Goal: Task Accomplishment & Management: Manage account settings

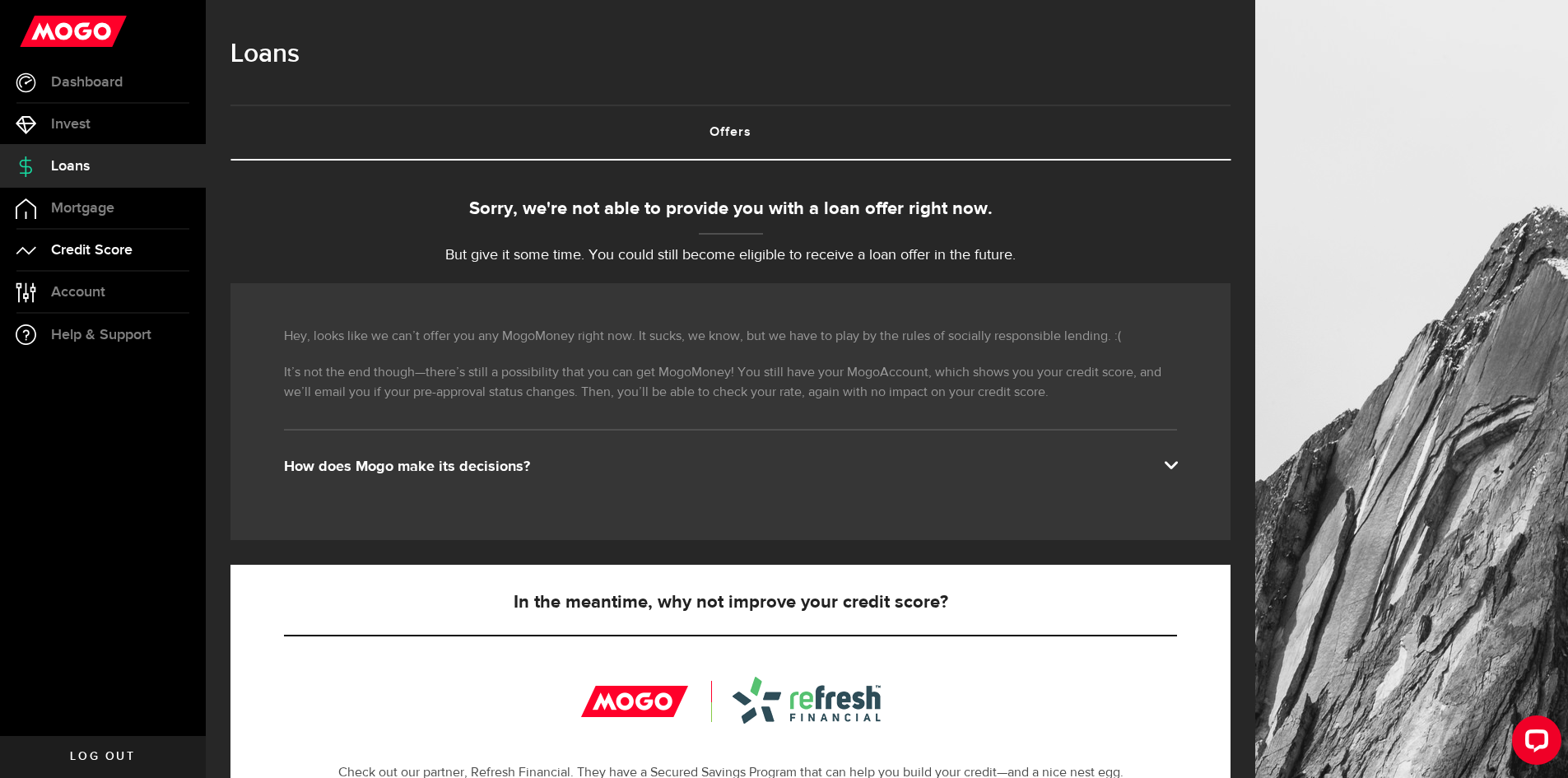
click at [135, 253] on link "Credit Score" at bounding box center [102, 250] width 205 height 41
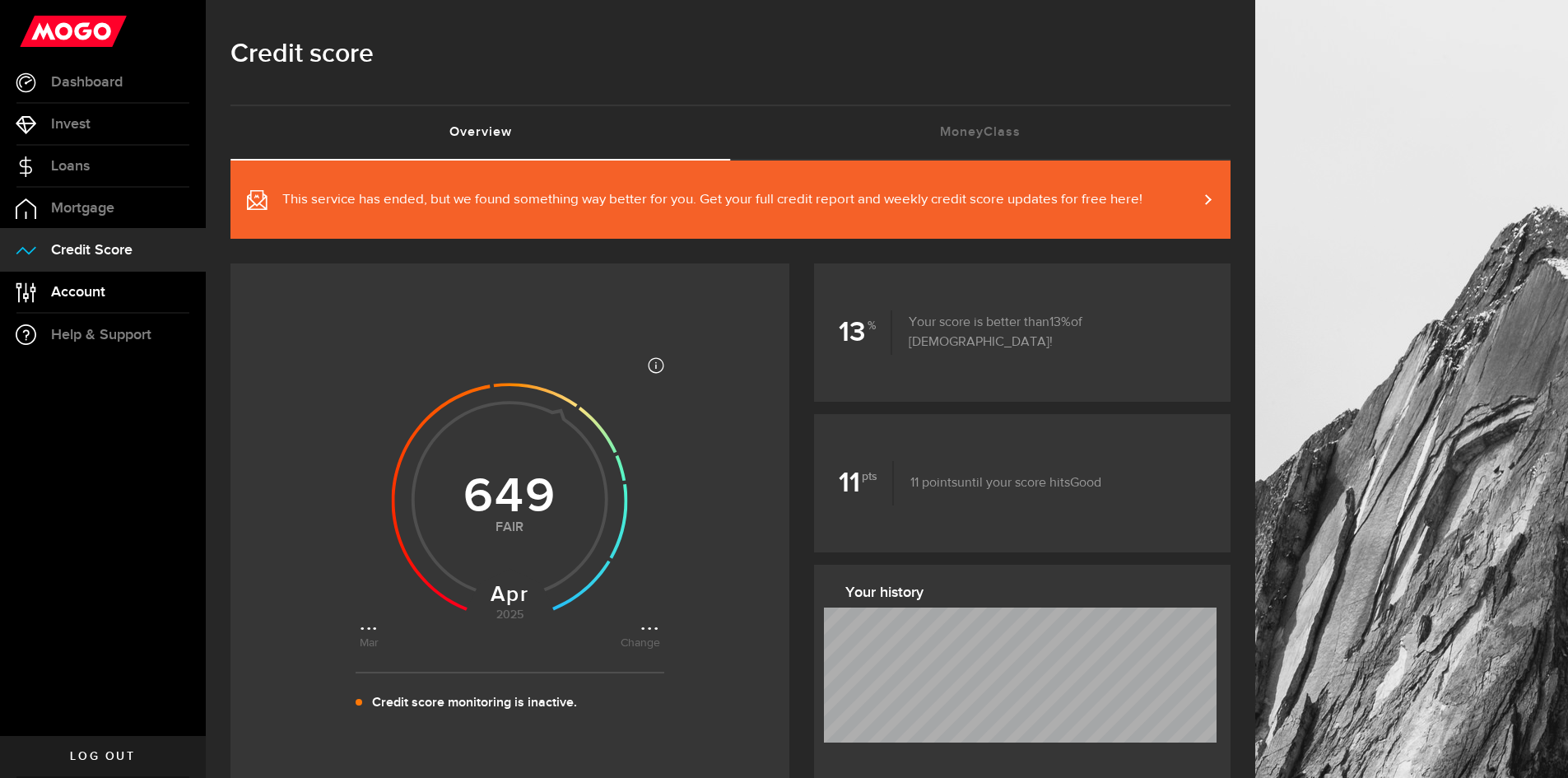
click at [86, 298] on span "Account" at bounding box center [77, 292] width 54 height 15
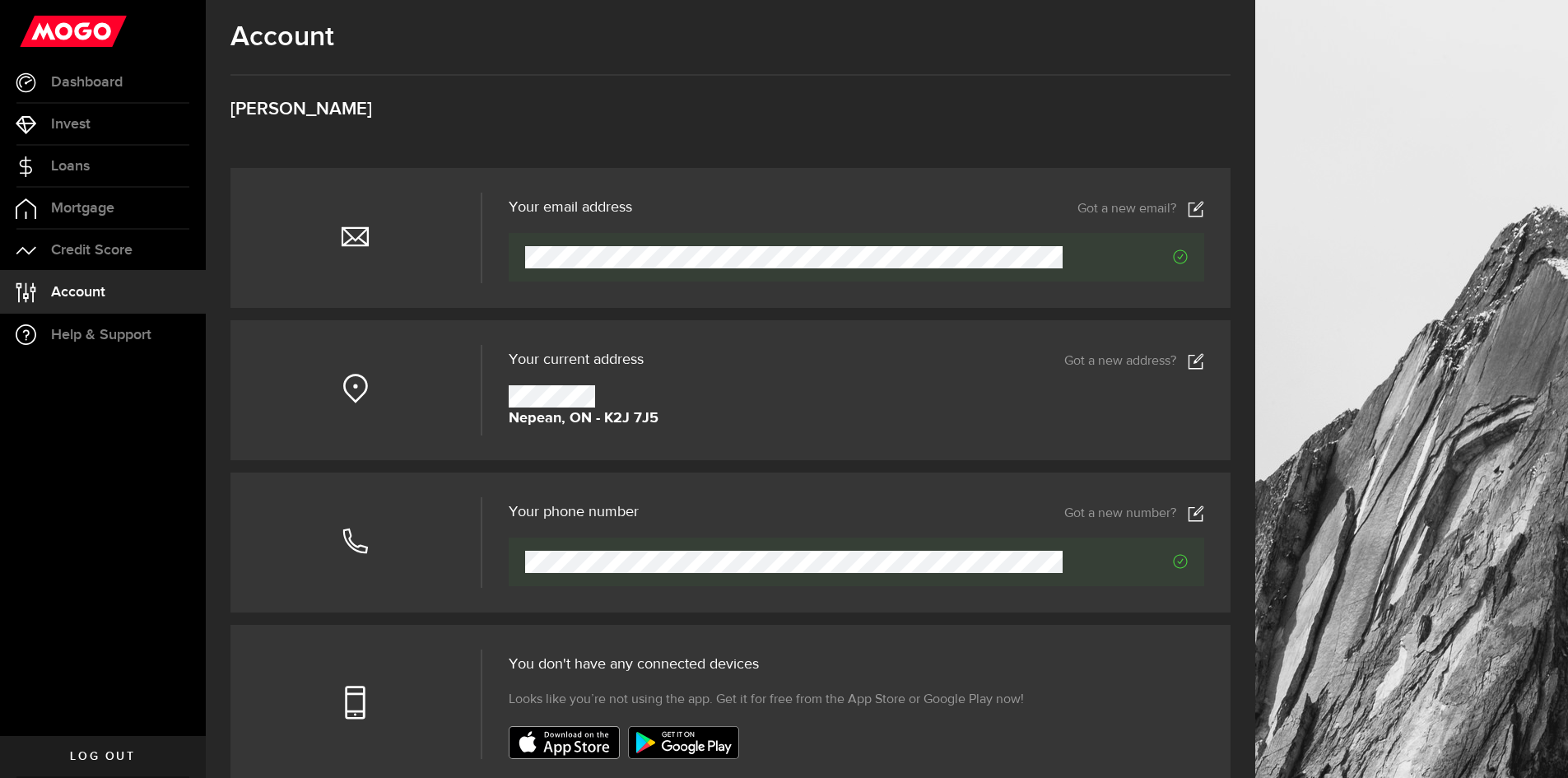
click at [1195, 360] on link "Got a new address?" at bounding box center [1134, 361] width 140 height 17
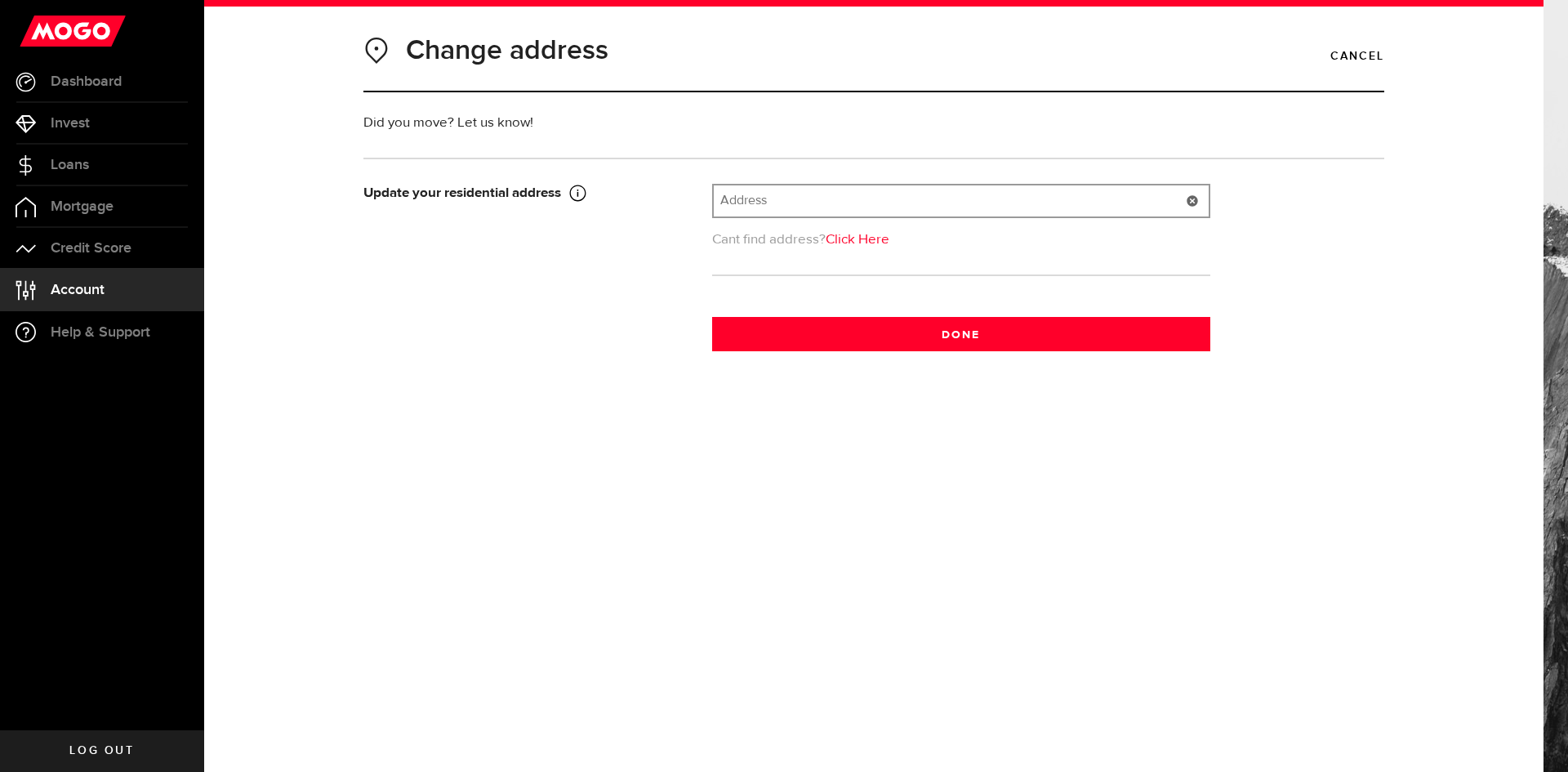
click at [799, 193] on input "text" at bounding box center [961, 200] width 495 height 31
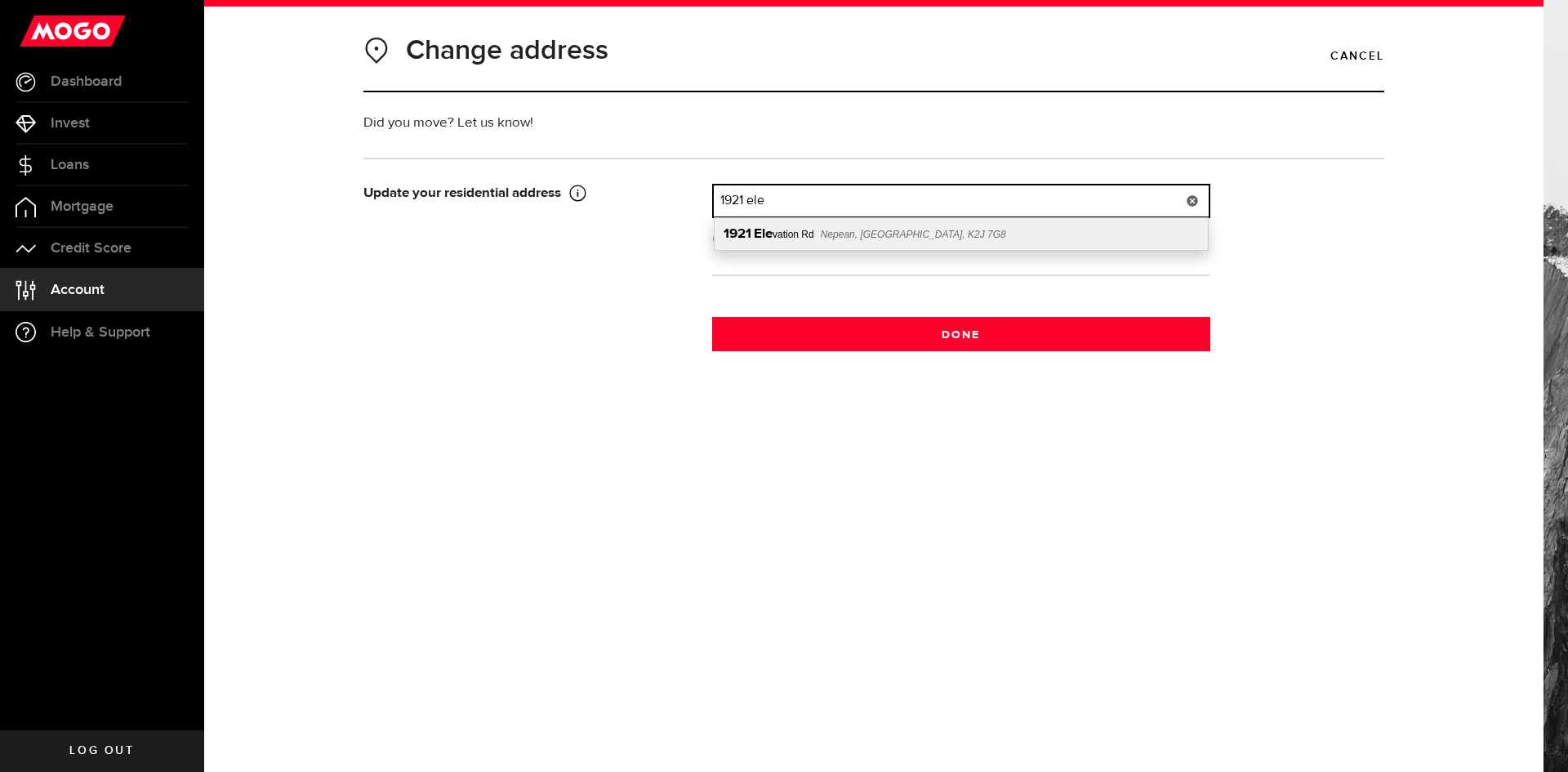
click at [775, 238] on div "[STREET_ADDRESS]" at bounding box center [961, 234] width 493 height 32
type input "[STREET_ADDRESS]"
type input "1921"
type input "Elevation Rd"
type input "Nepean"
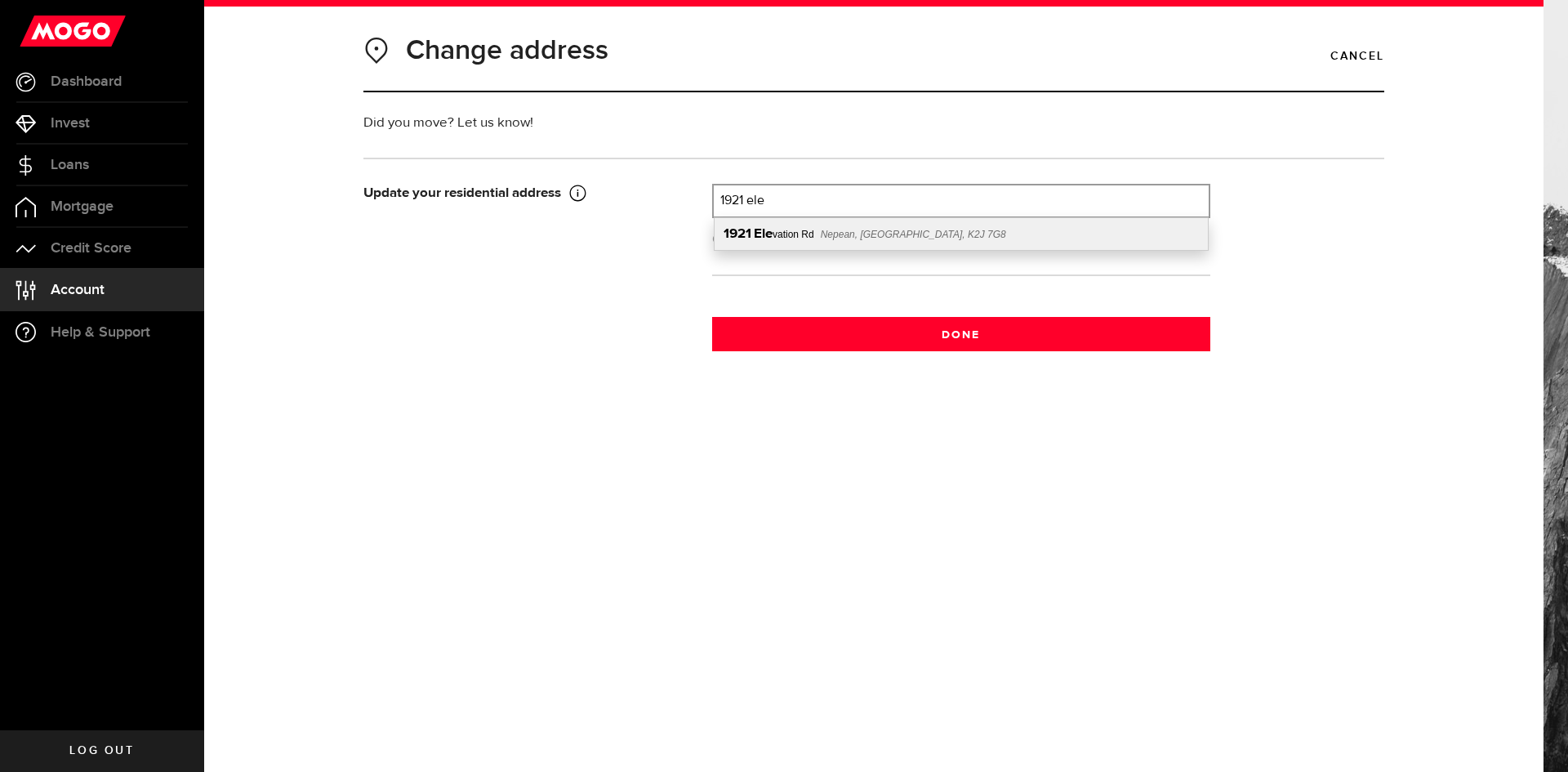
select select "ON"
type input "K2J 7G8"
type input "[GEOGRAPHIC_DATA]"
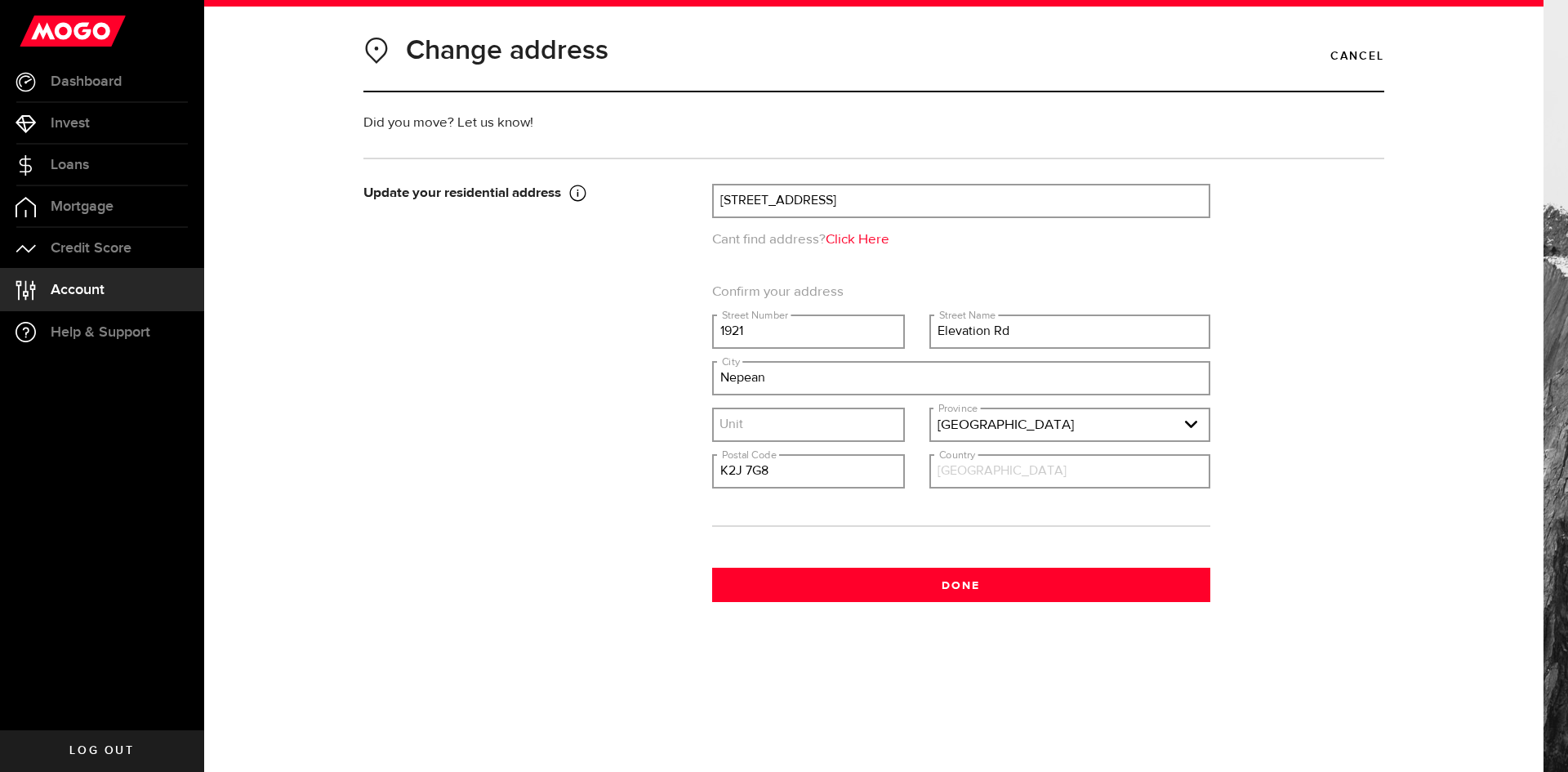
click at [973, 476] on input "[GEOGRAPHIC_DATA]" at bounding box center [1069, 471] width 277 height 31
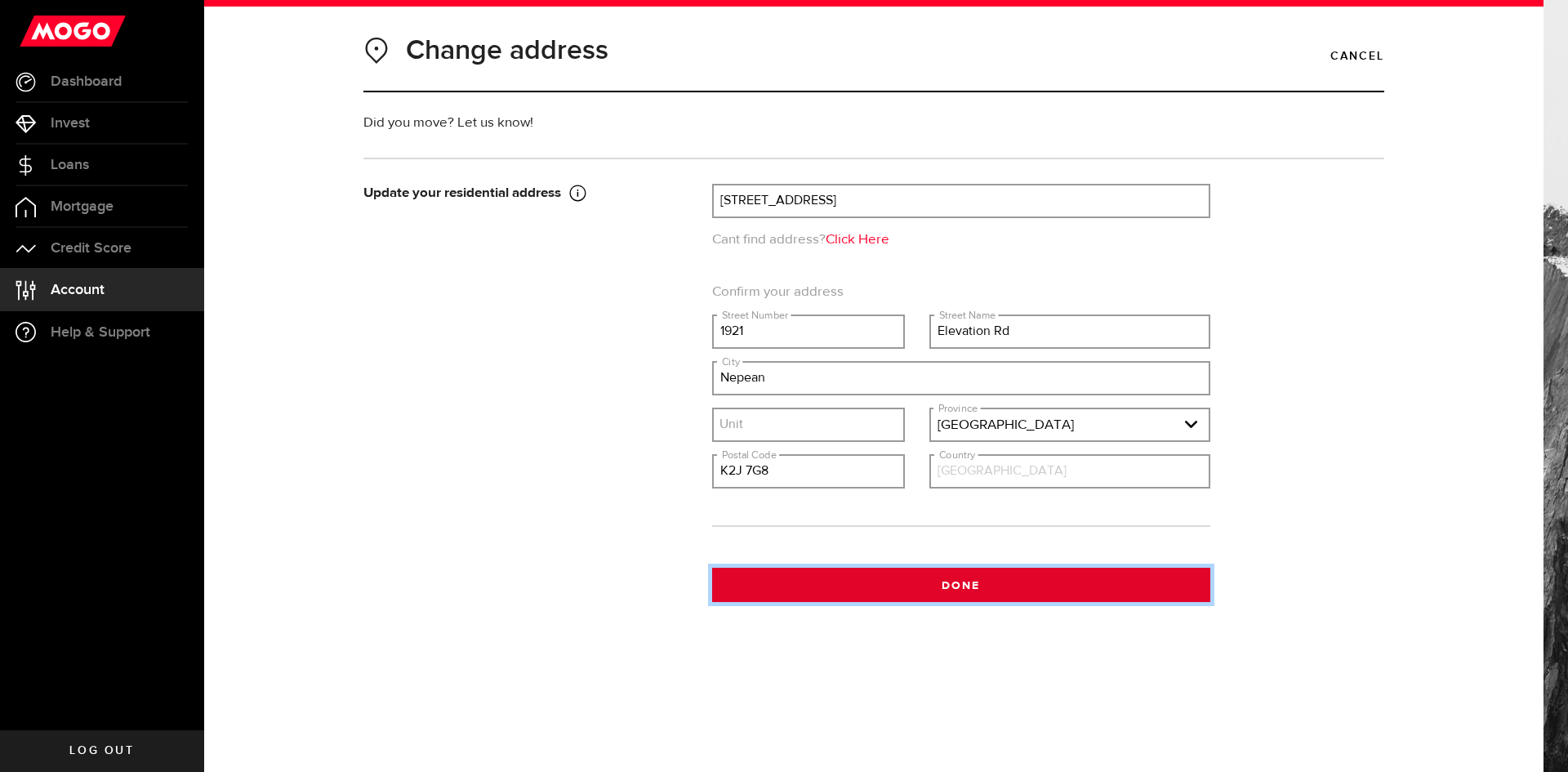
click at [968, 586] on button "Done" at bounding box center [961, 584] width 499 height 34
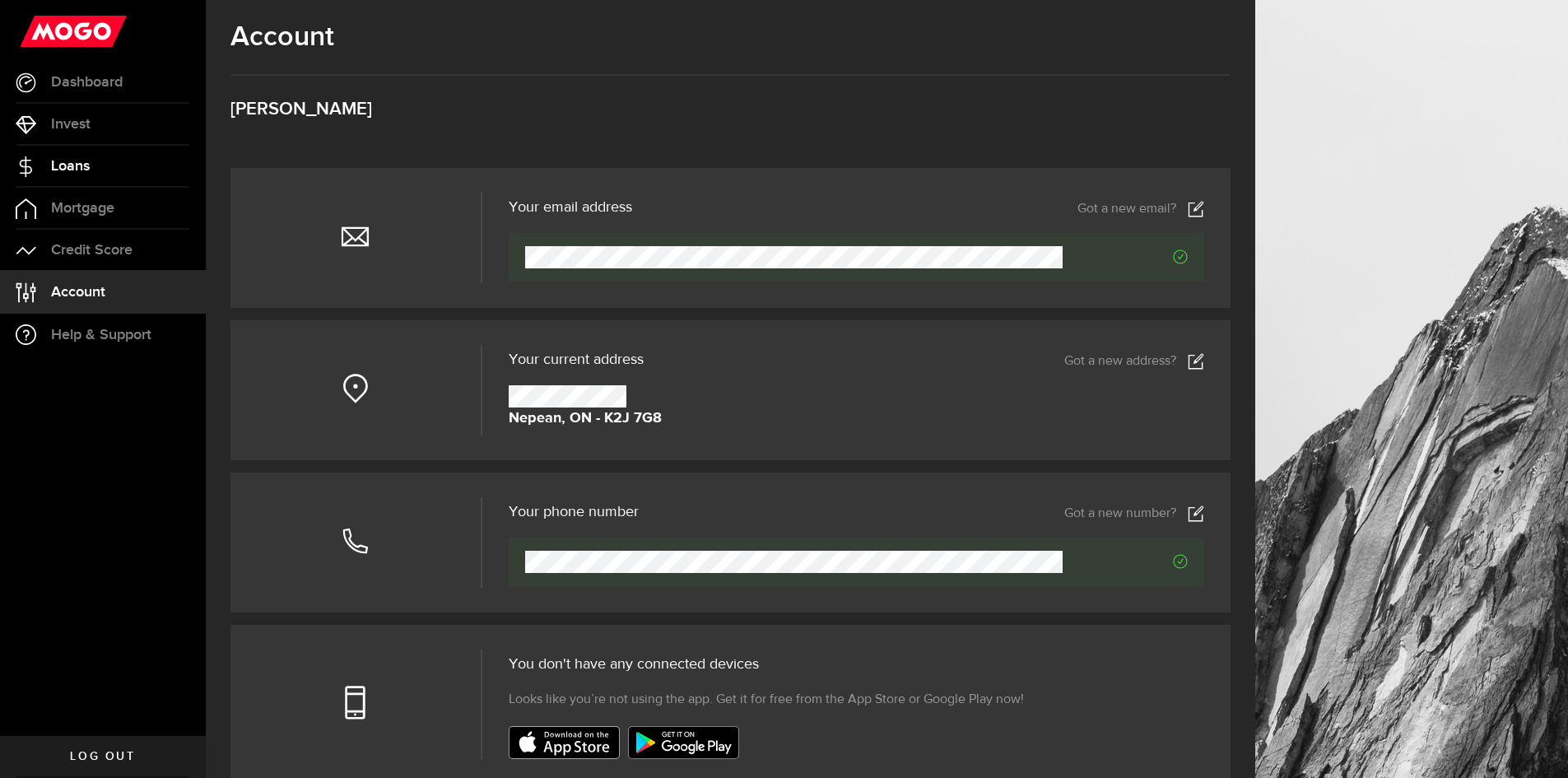
click at [68, 165] on span "Loans" at bounding box center [70, 166] width 39 height 15
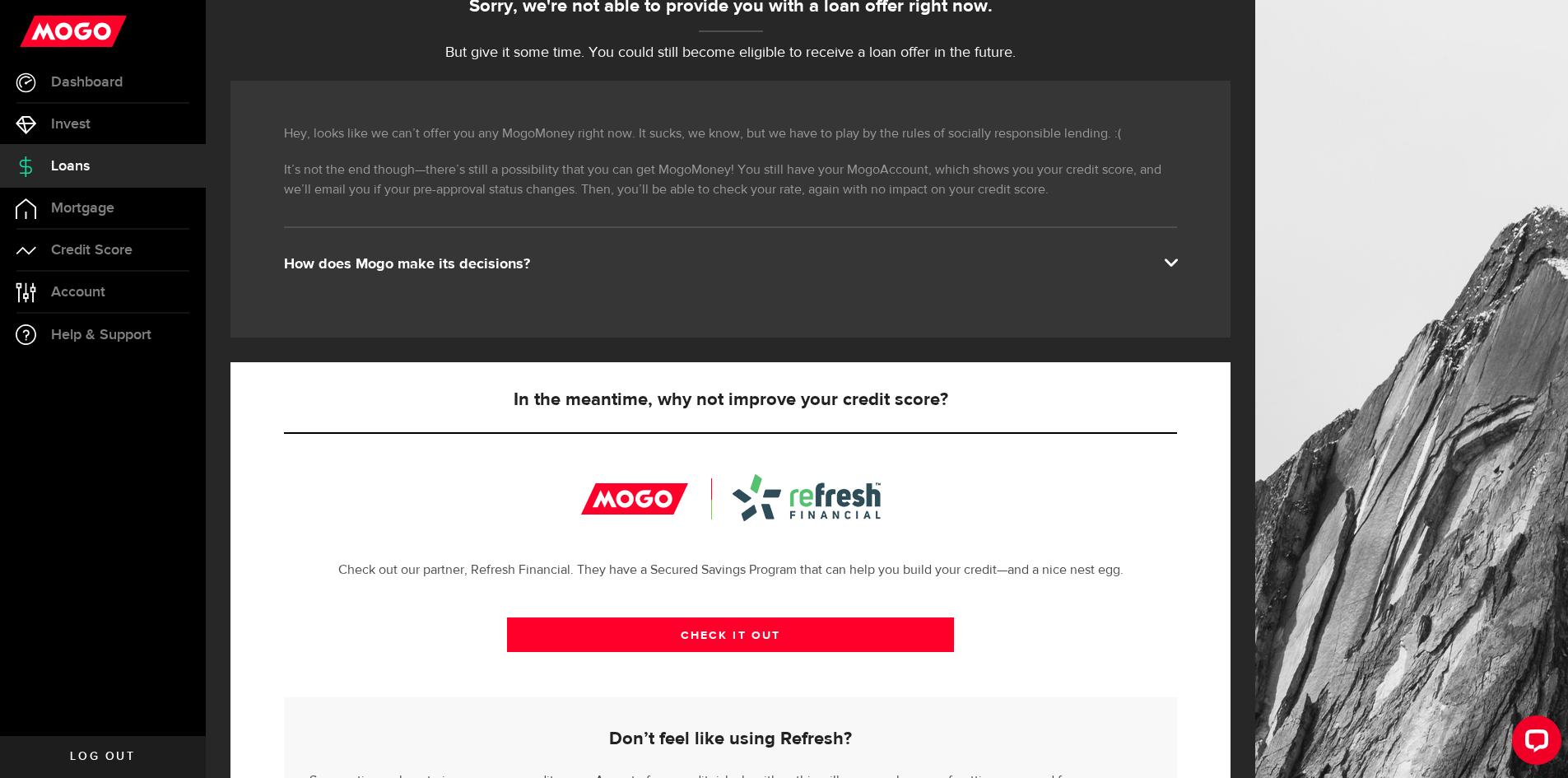
scroll to position [247, 0]
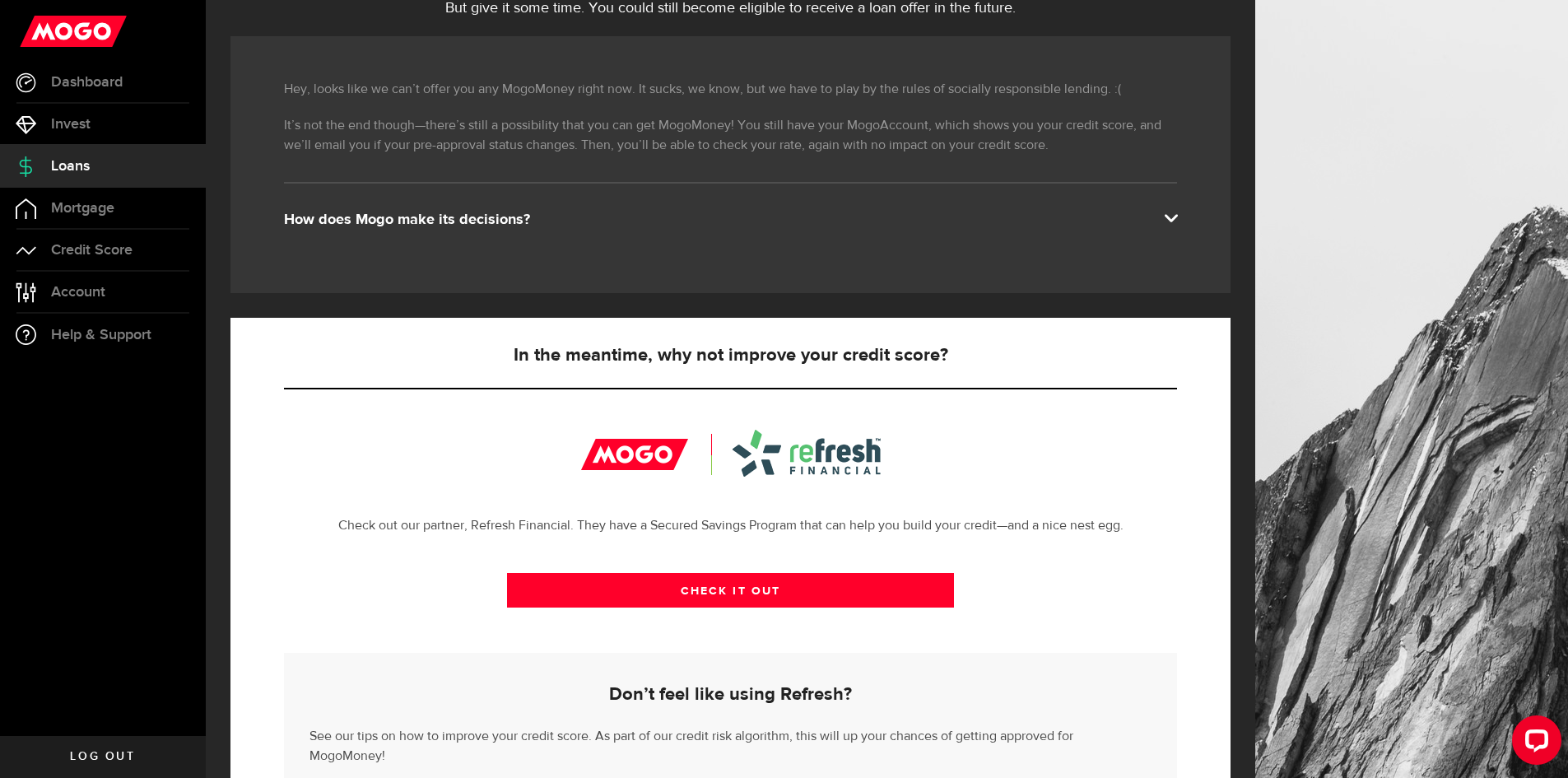
click at [1178, 216] on span at bounding box center [1170, 216] width 13 height 13
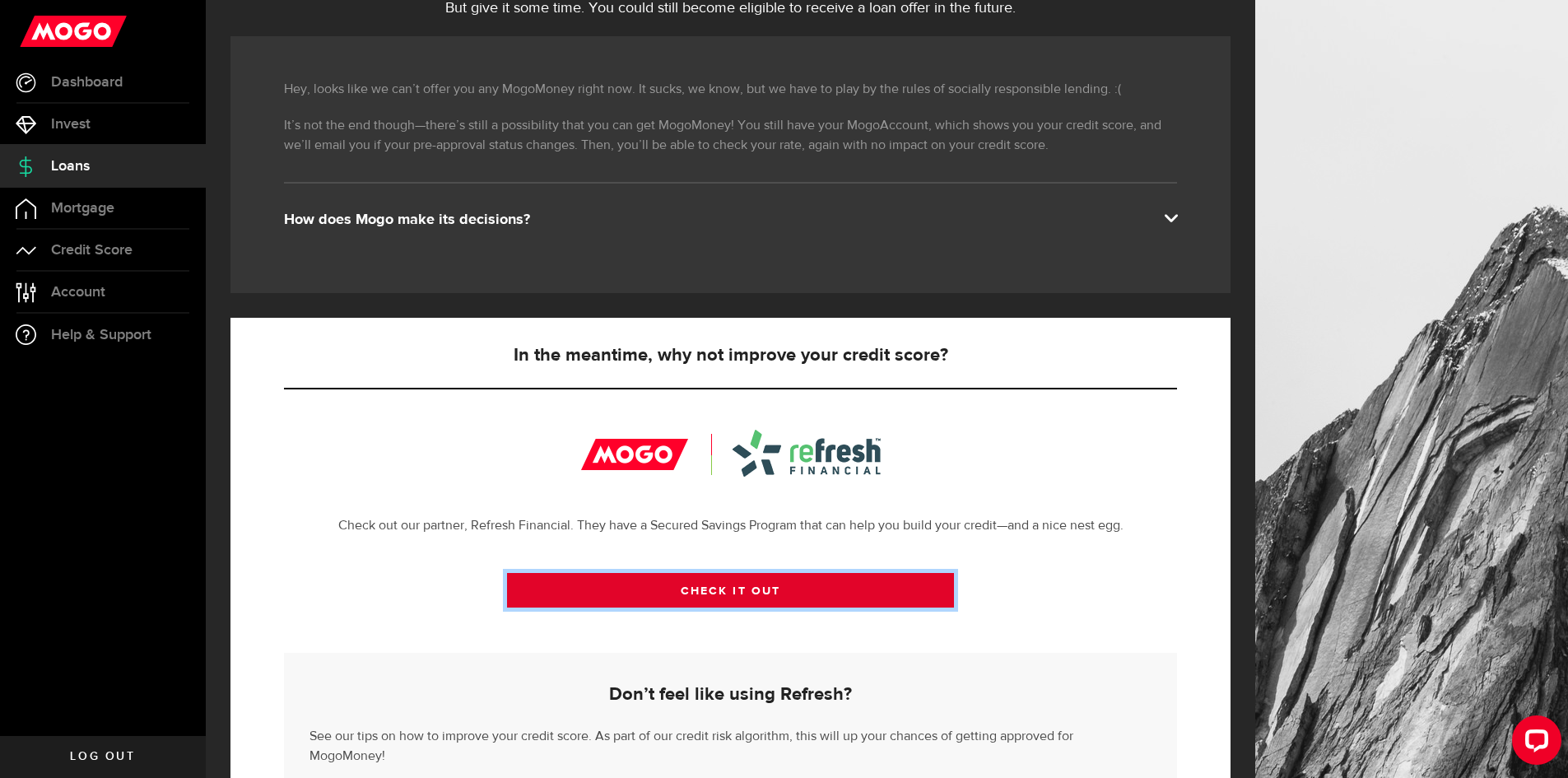
click at [760, 593] on link "CHECK IT OUT" at bounding box center [730, 590] width 447 height 35
click at [758, 598] on link "CHECK IT OUT" at bounding box center [730, 590] width 447 height 35
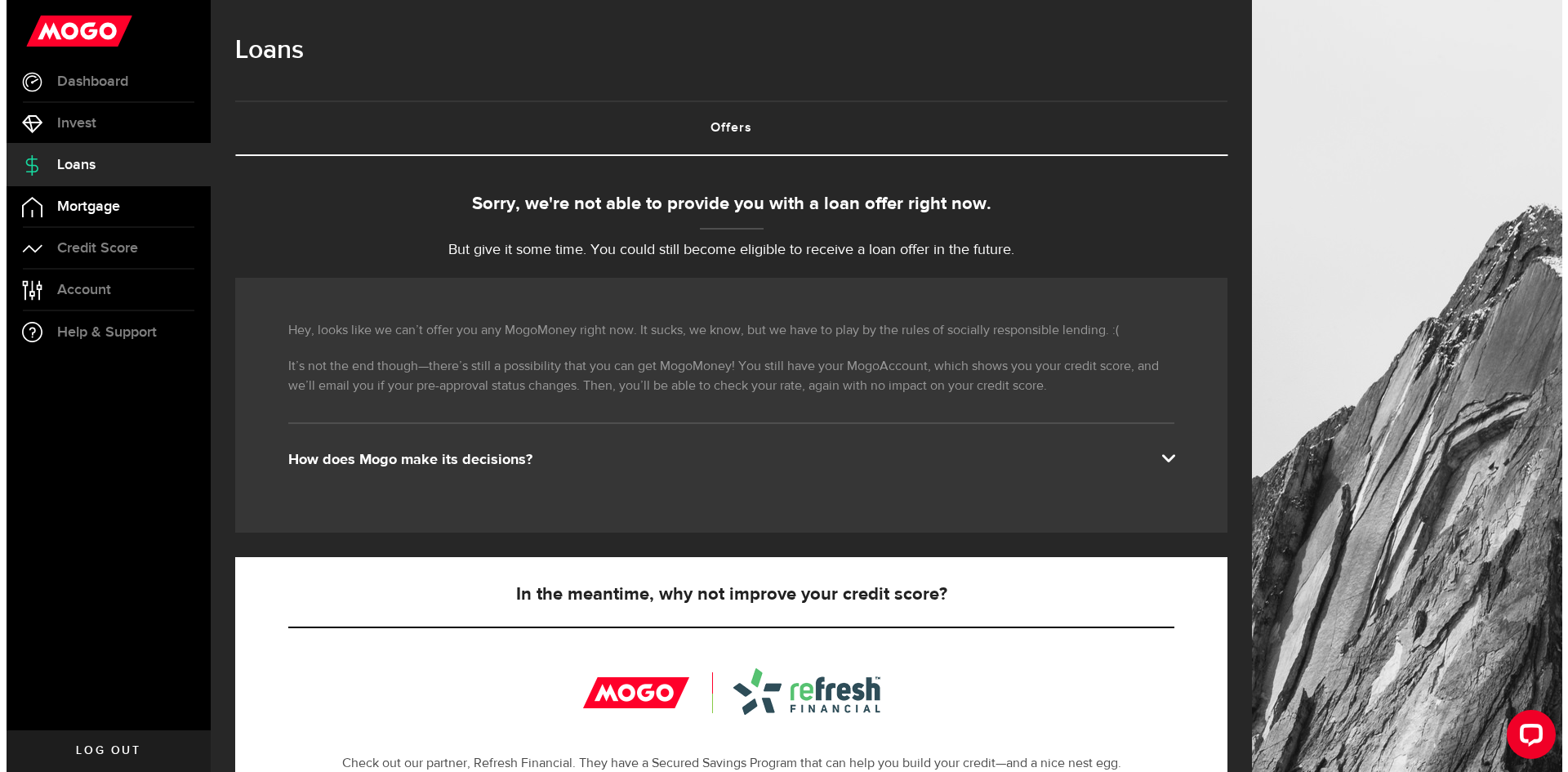
scroll to position [0, 0]
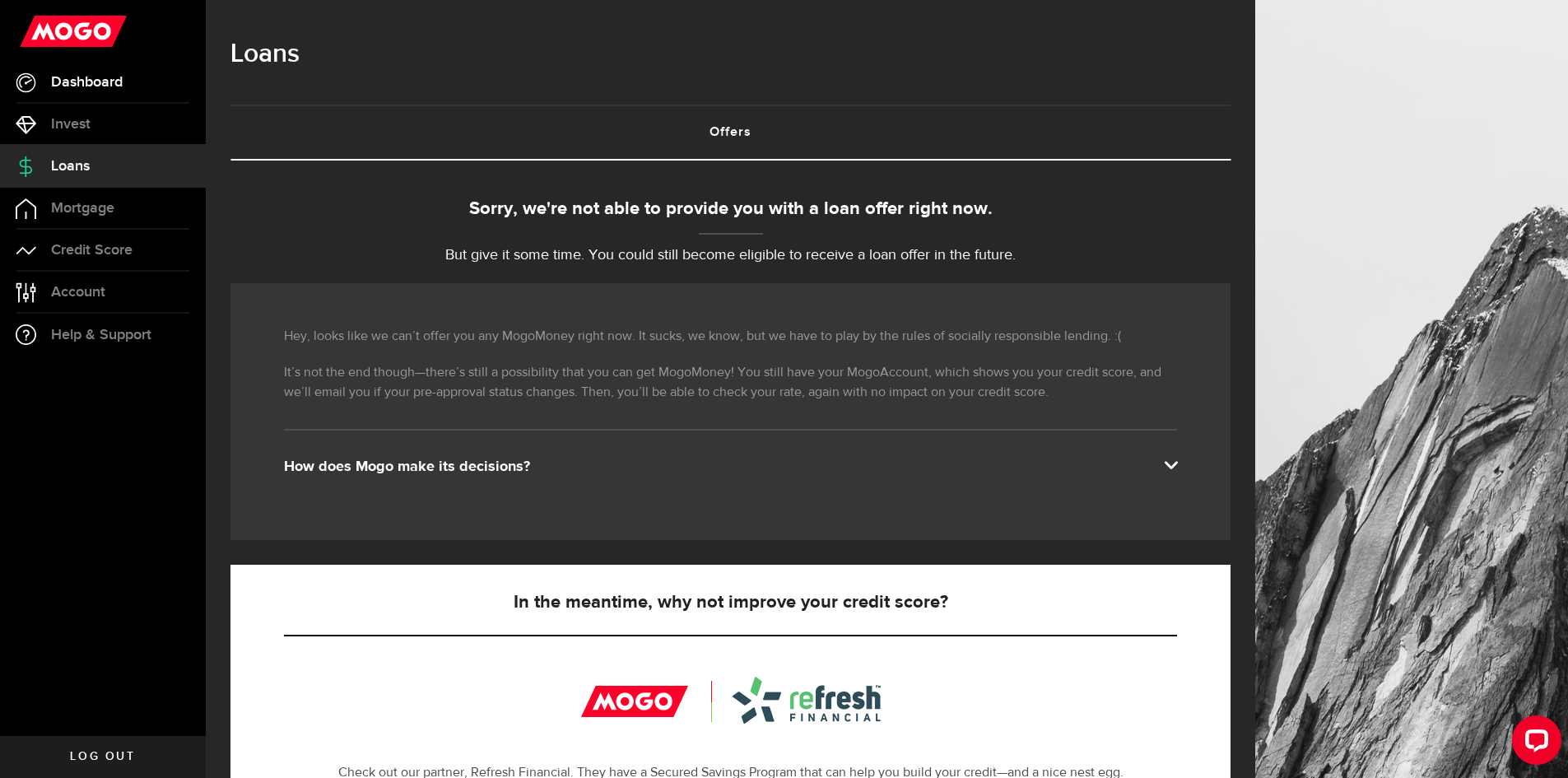
click at [112, 82] on span "Dashboard" at bounding box center [86, 82] width 72 height 15
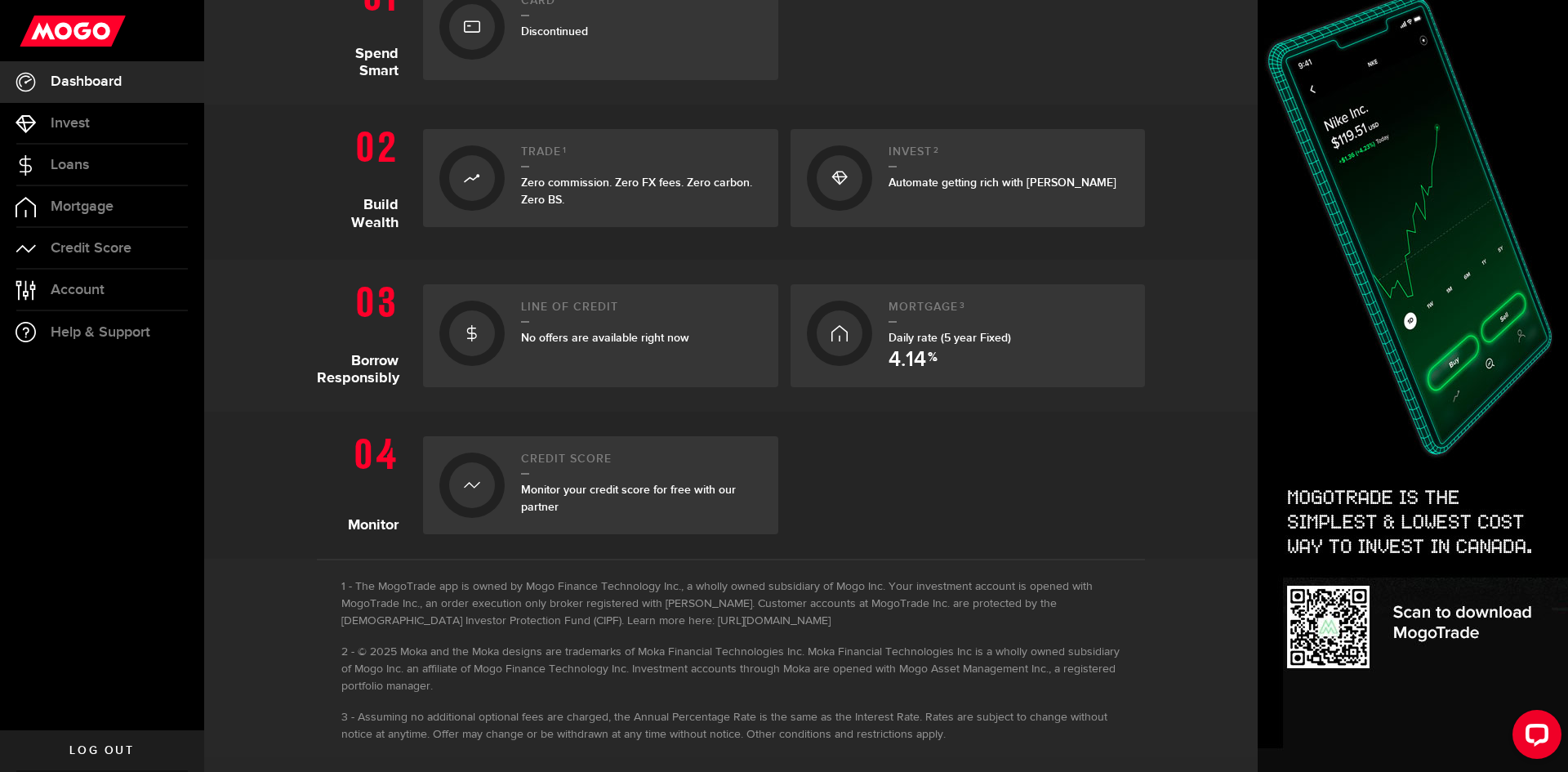
scroll to position [431, 0]
